Goal: Information Seeking & Learning: Learn about a topic

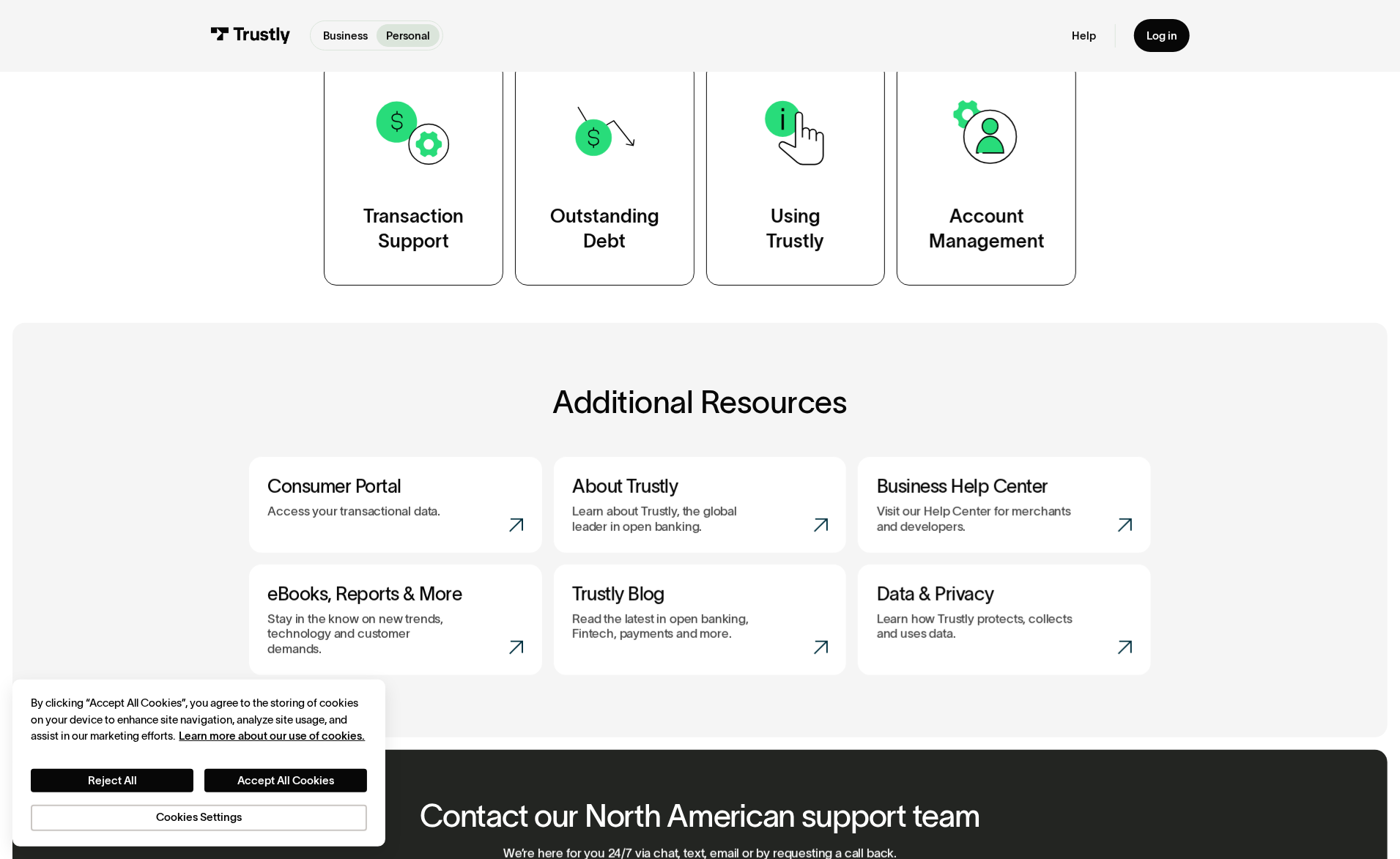
scroll to position [342, 0]
click at [68, 3] on div "Business Personal Business Personal Help Log in Business Personal Help Log in" at bounding box center [700, 35] width 1400 height 71
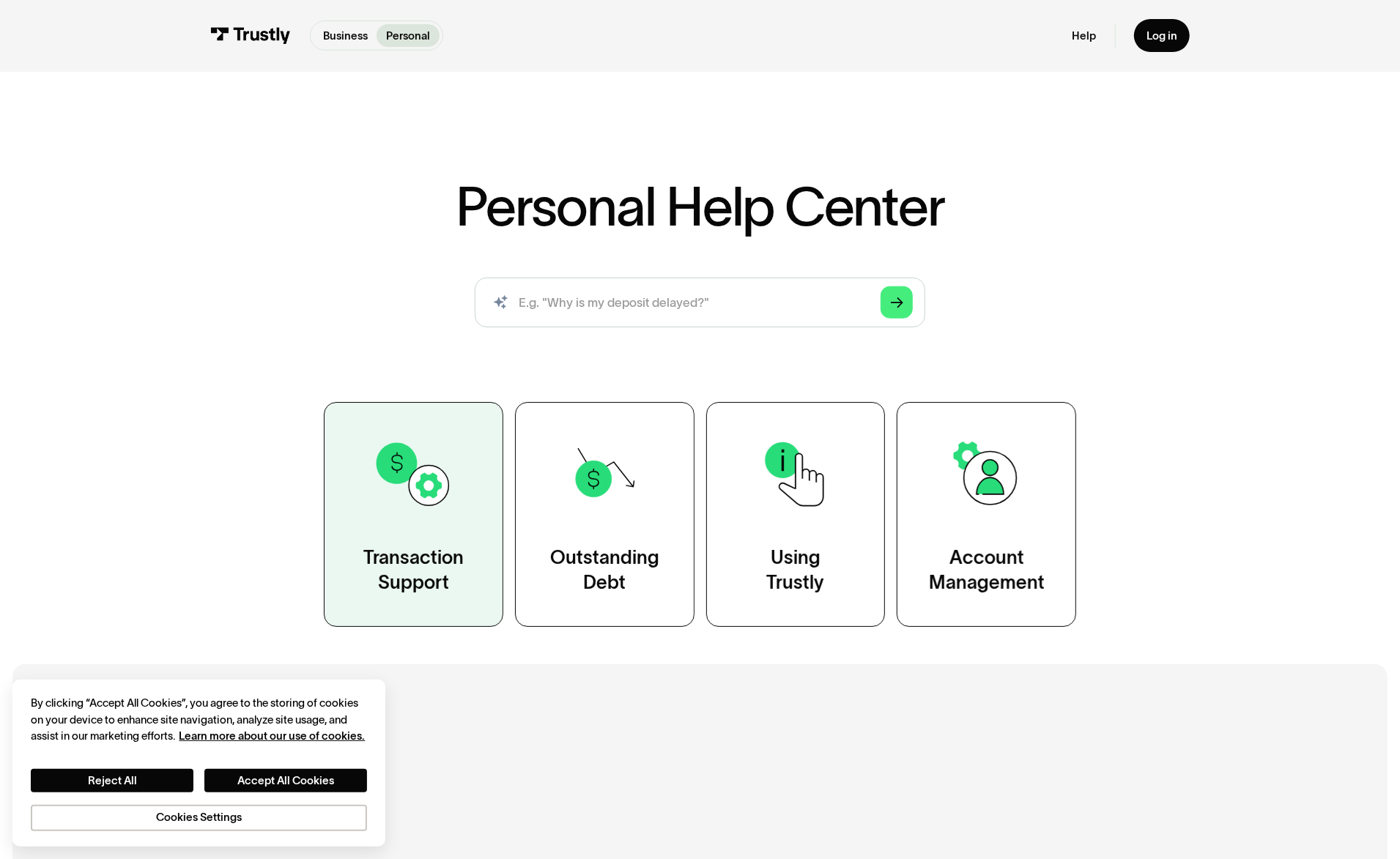
click at [401, 527] on link "Transaction Support" at bounding box center [413, 514] width 179 height 225
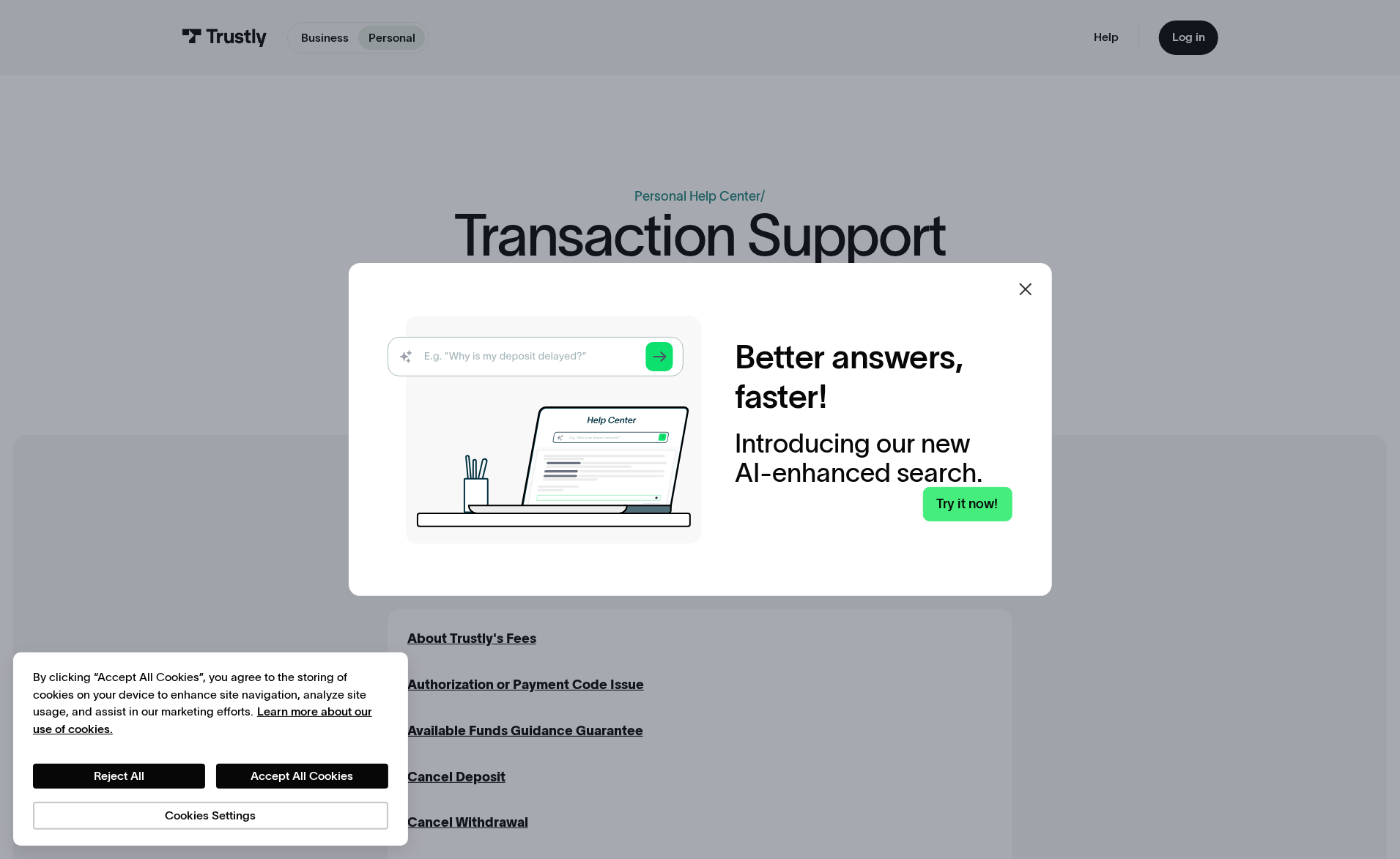
click at [1031, 287] on icon at bounding box center [1025, 289] width 17 height 17
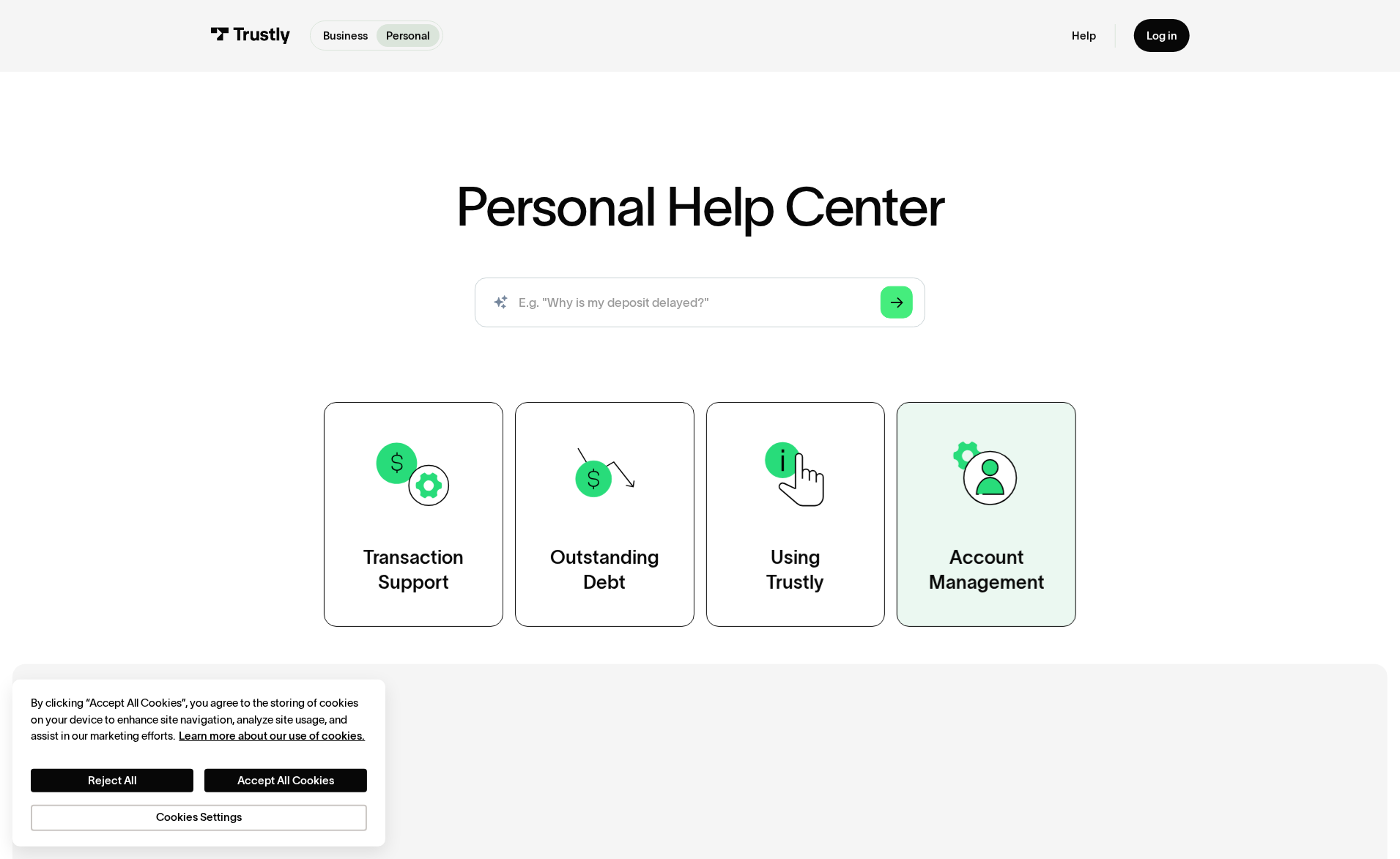
click at [992, 484] on img at bounding box center [987, 473] width 81 height 81
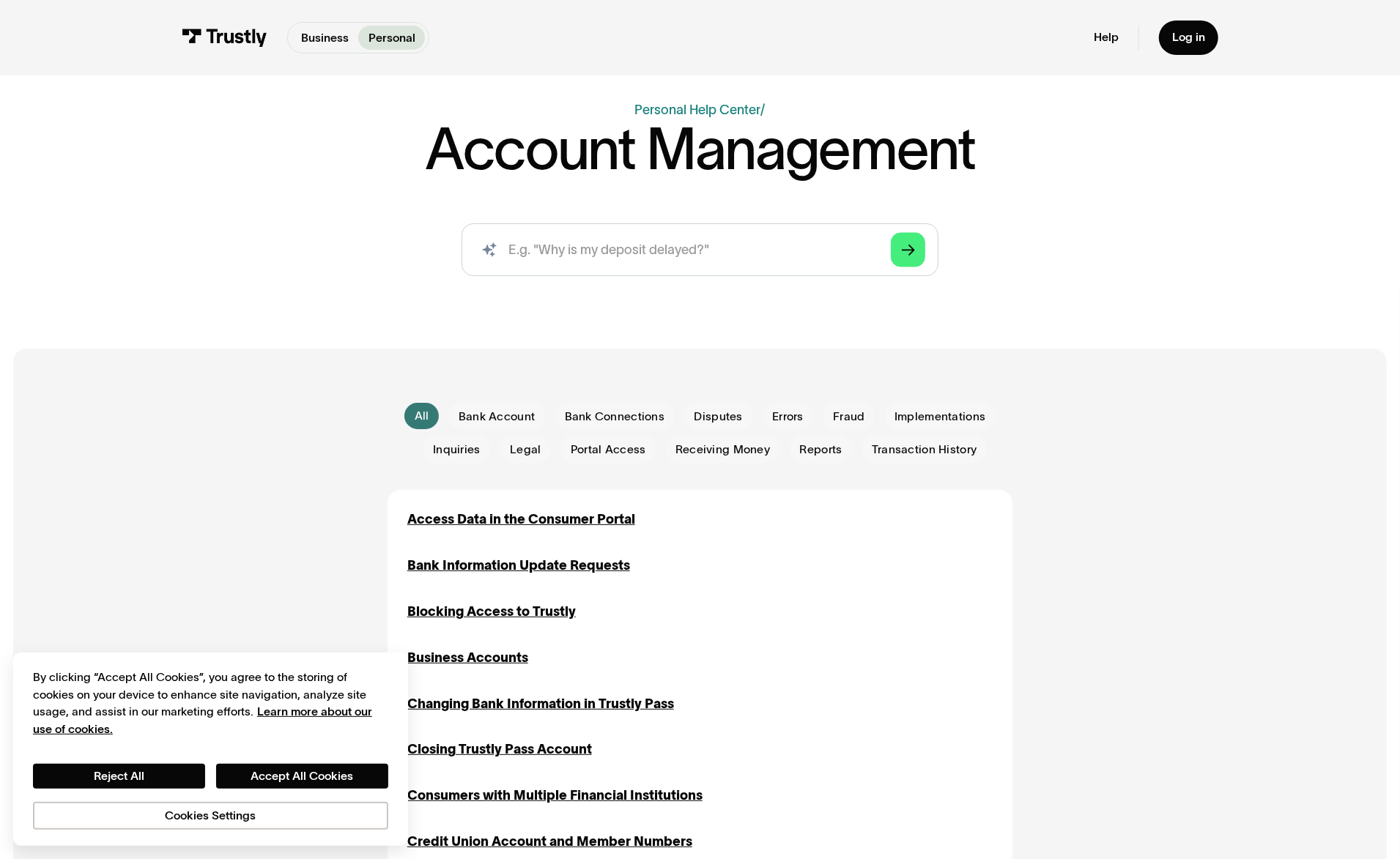
scroll to position [87, 0]
